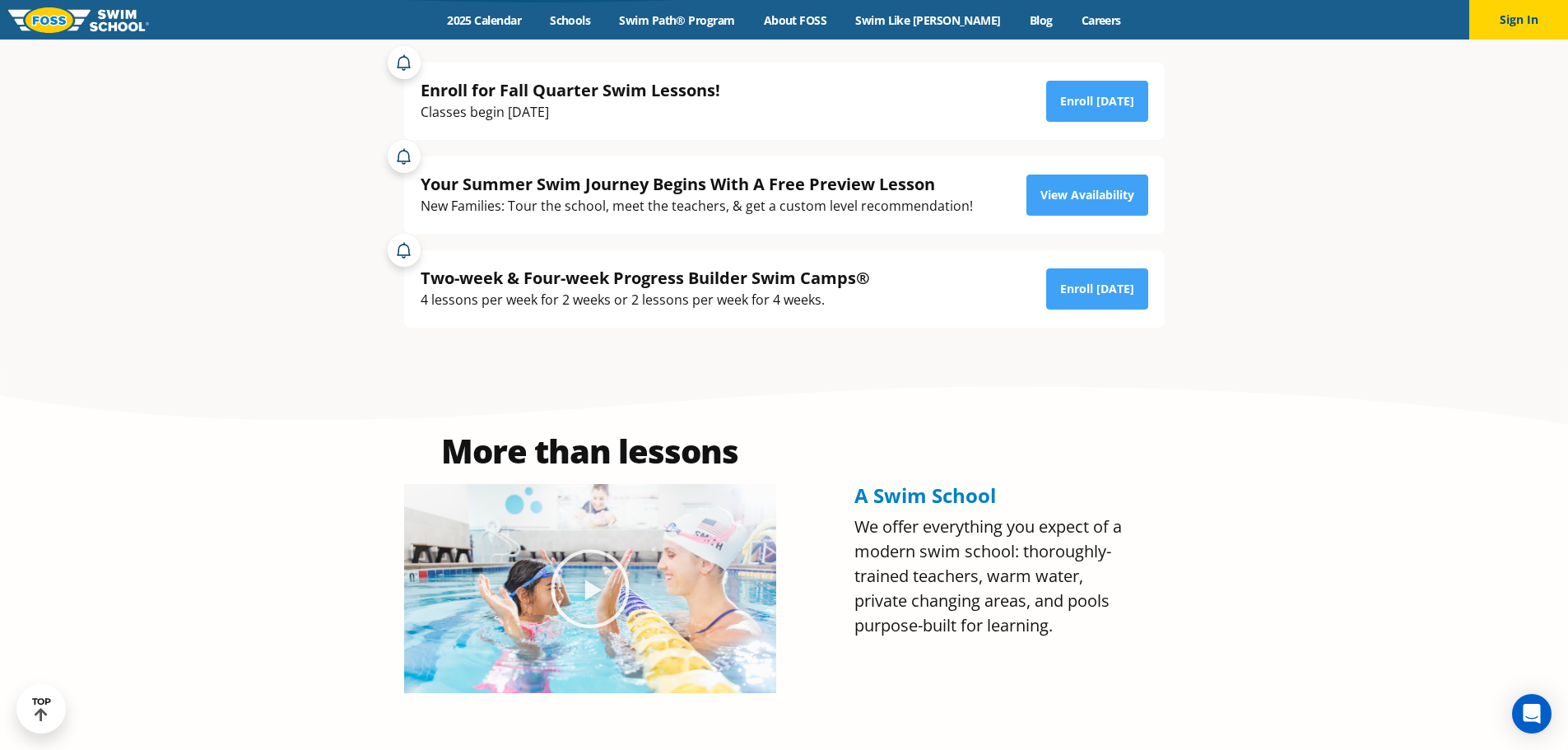
scroll to position [329, 0]
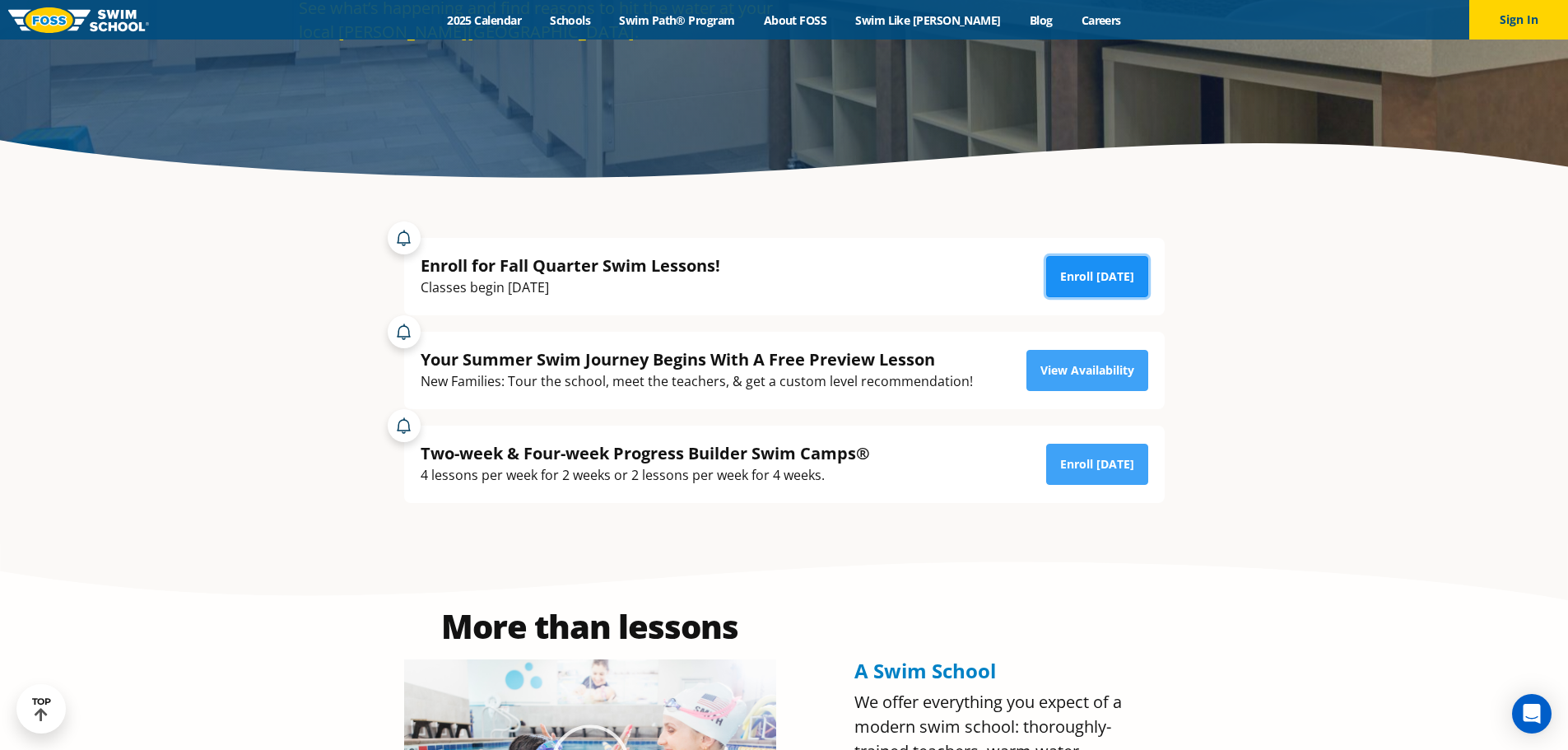
click at [1102, 263] on link "Enroll [DATE]" at bounding box center [1097, 276] width 102 height 41
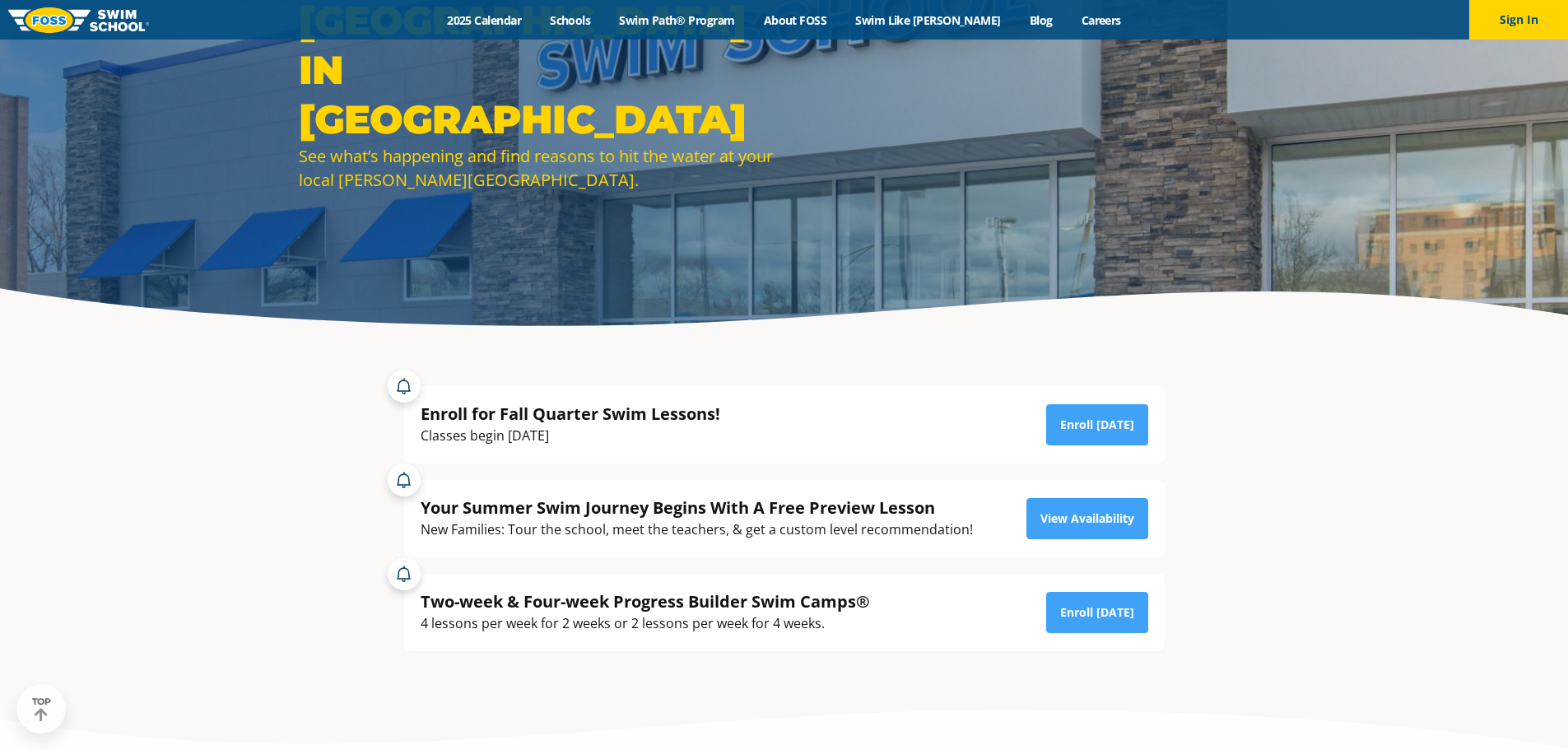
scroll to position [83, 0]
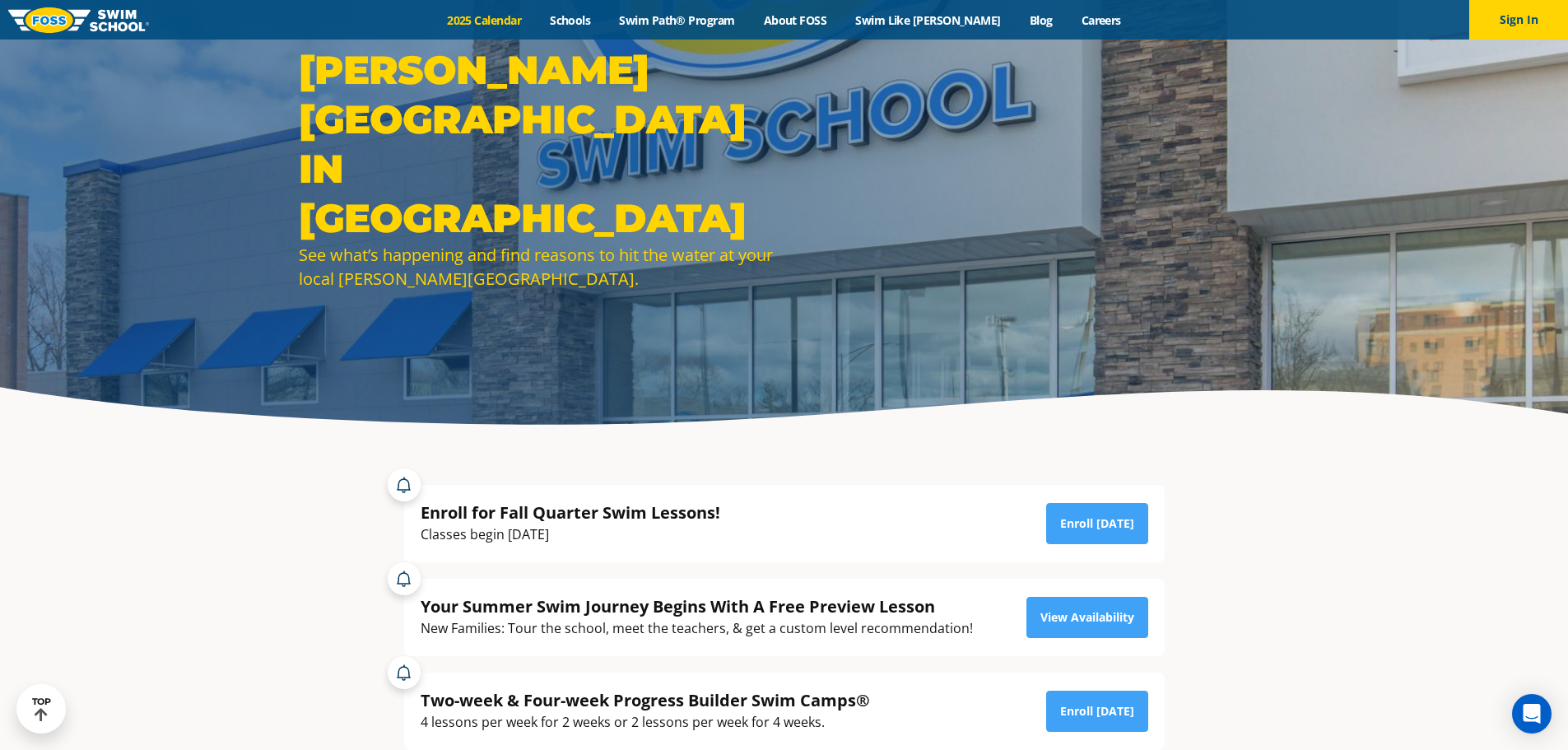
click at [523, 16] on link "2025 Calendar" at bounding box center [484, 20] width 103 height 16
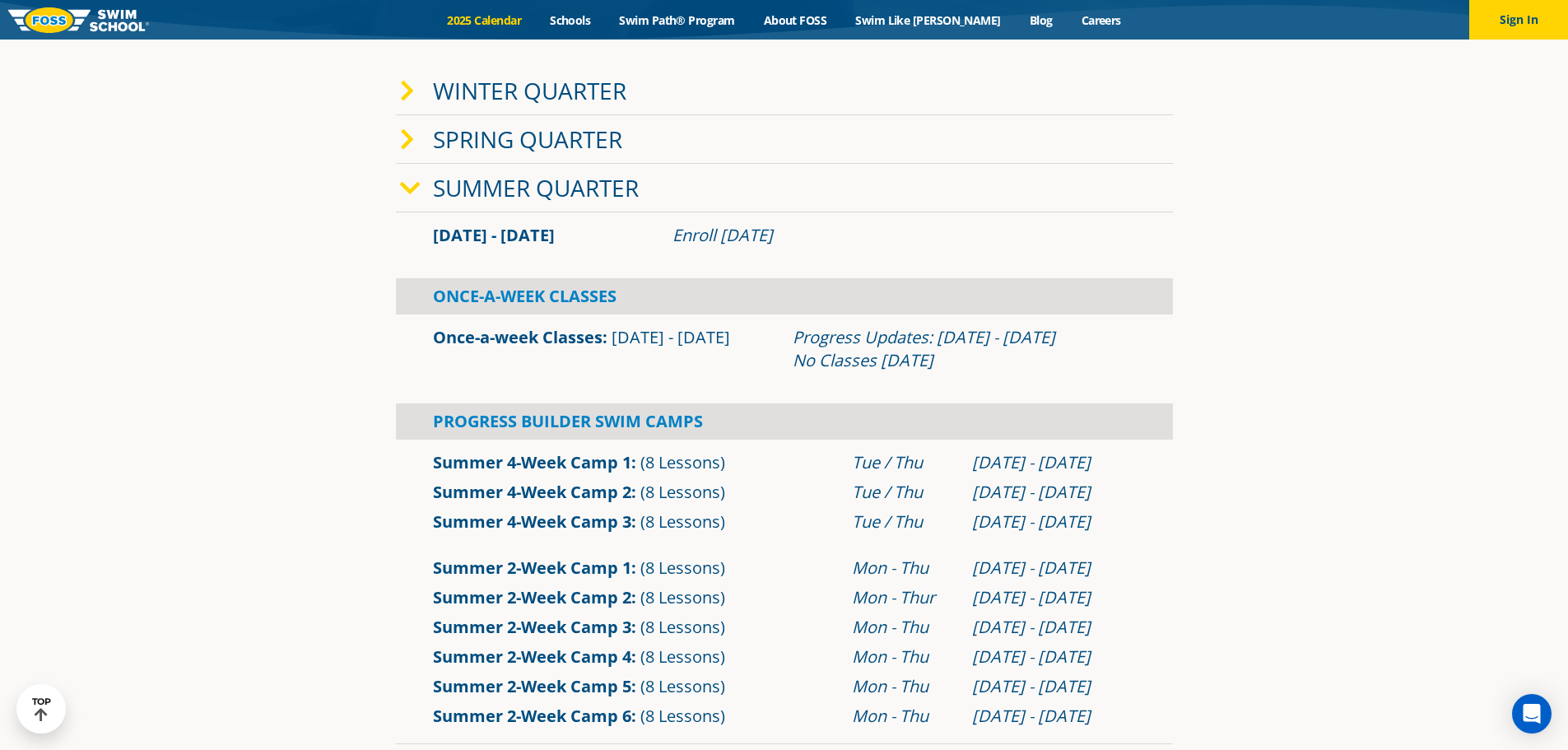
scroll to position [247, 0]
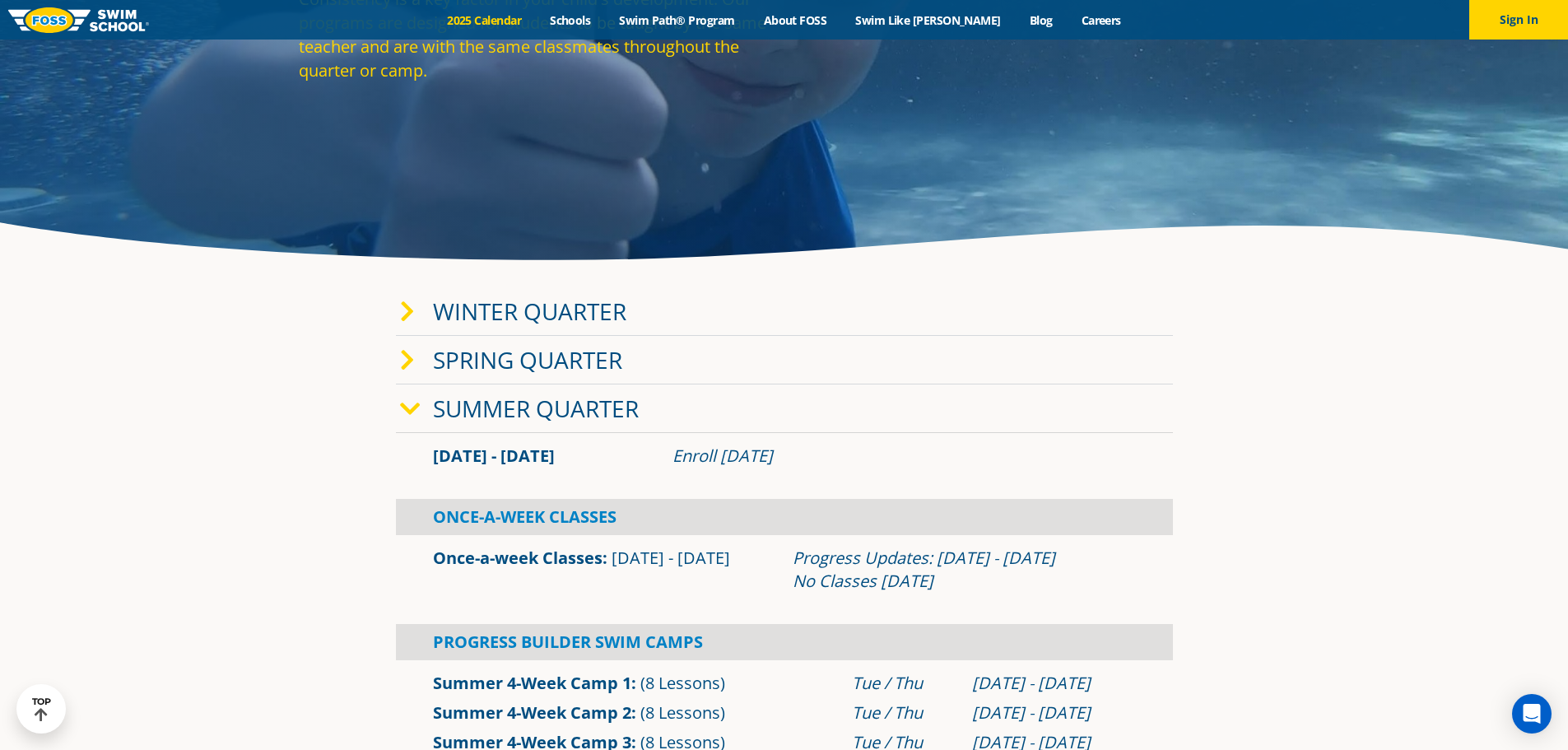
click at [605, 315] on link "Winter Quarter" at bounding box center [530, 310] width 194 height 31
